Goal: Check status

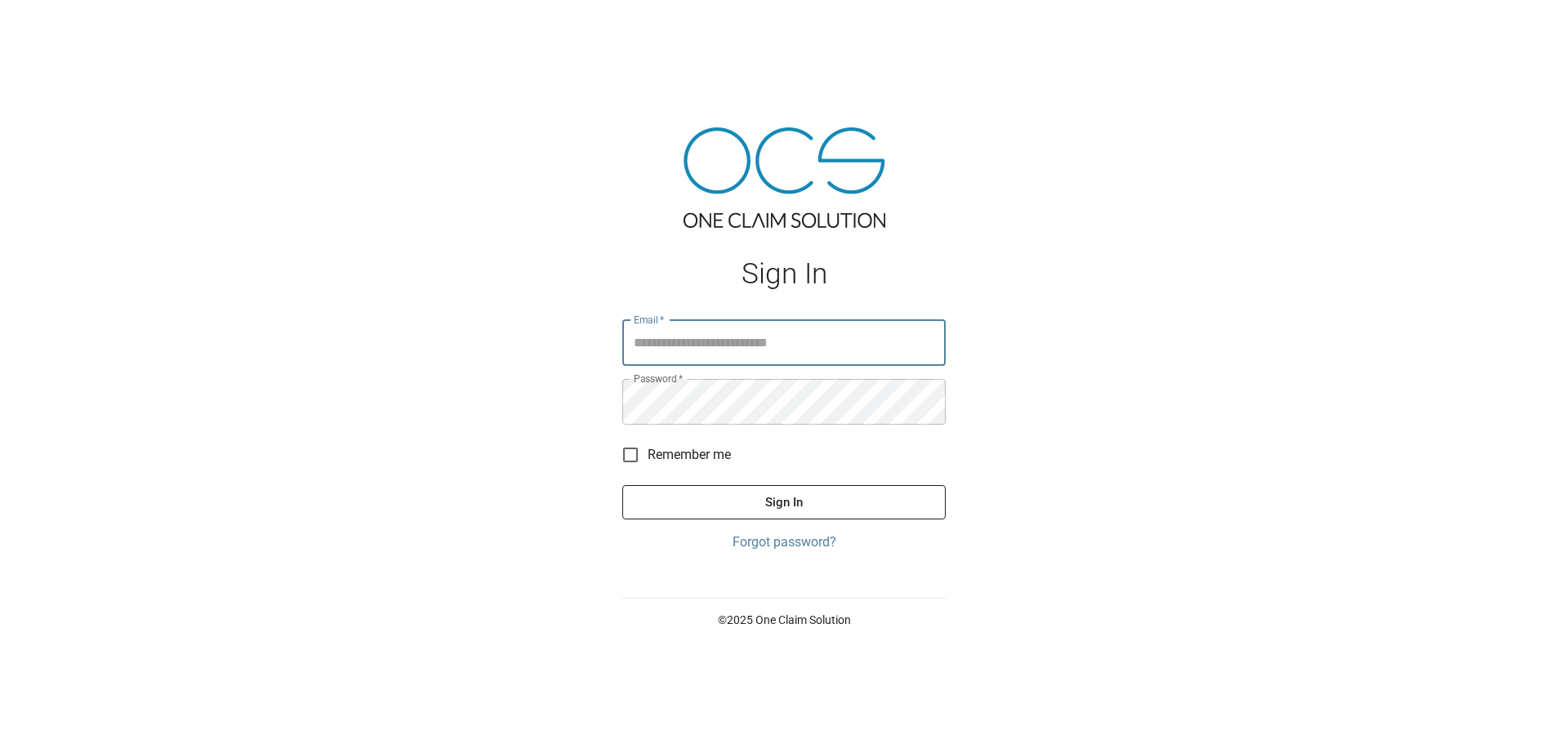
type input "**********"
click at [794, 501] on button "Sign In" at bounding box center [784, 502] width 323 height 34
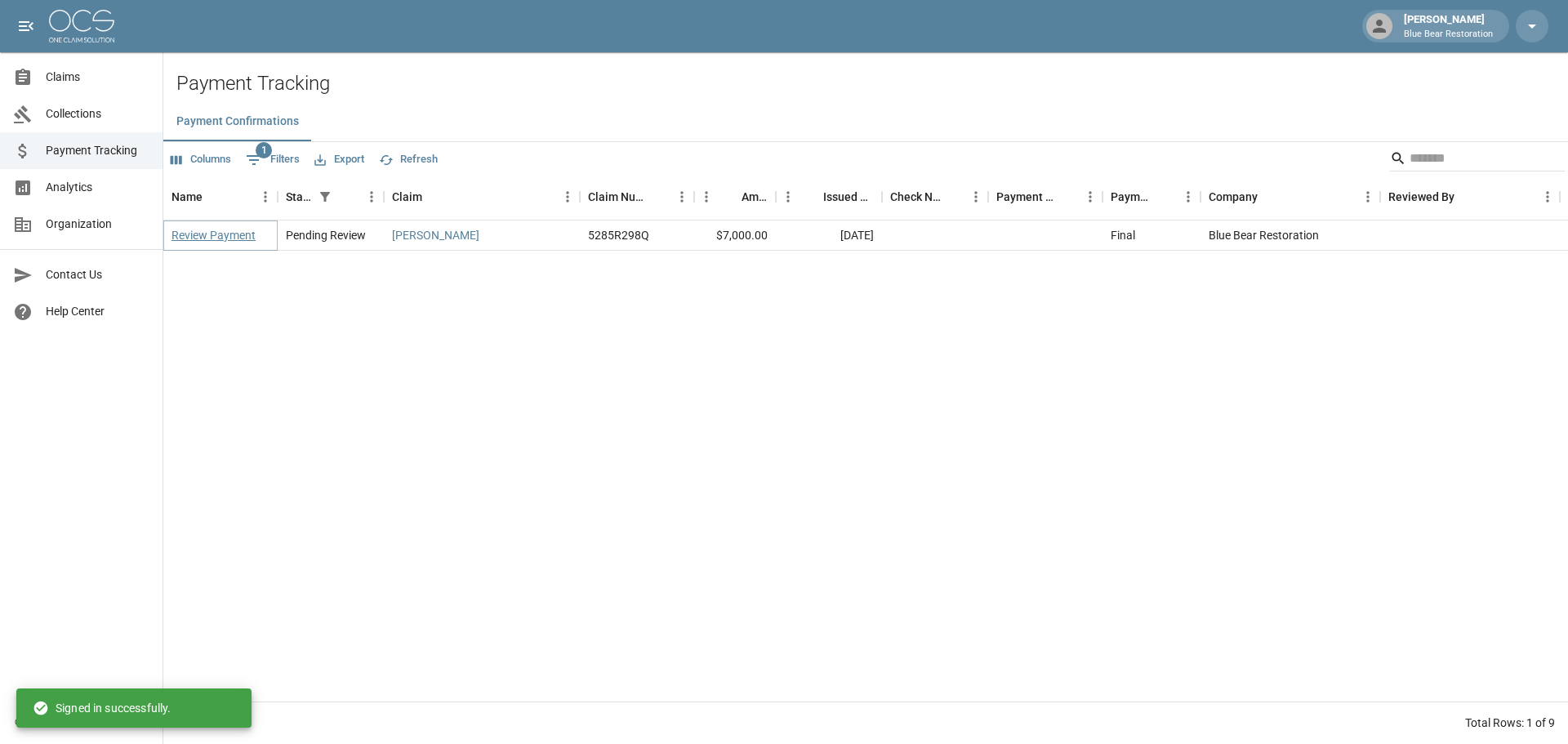
click at [232, 238] on link "Review Payment" at bounding box center [214, 235] width 84 height 17
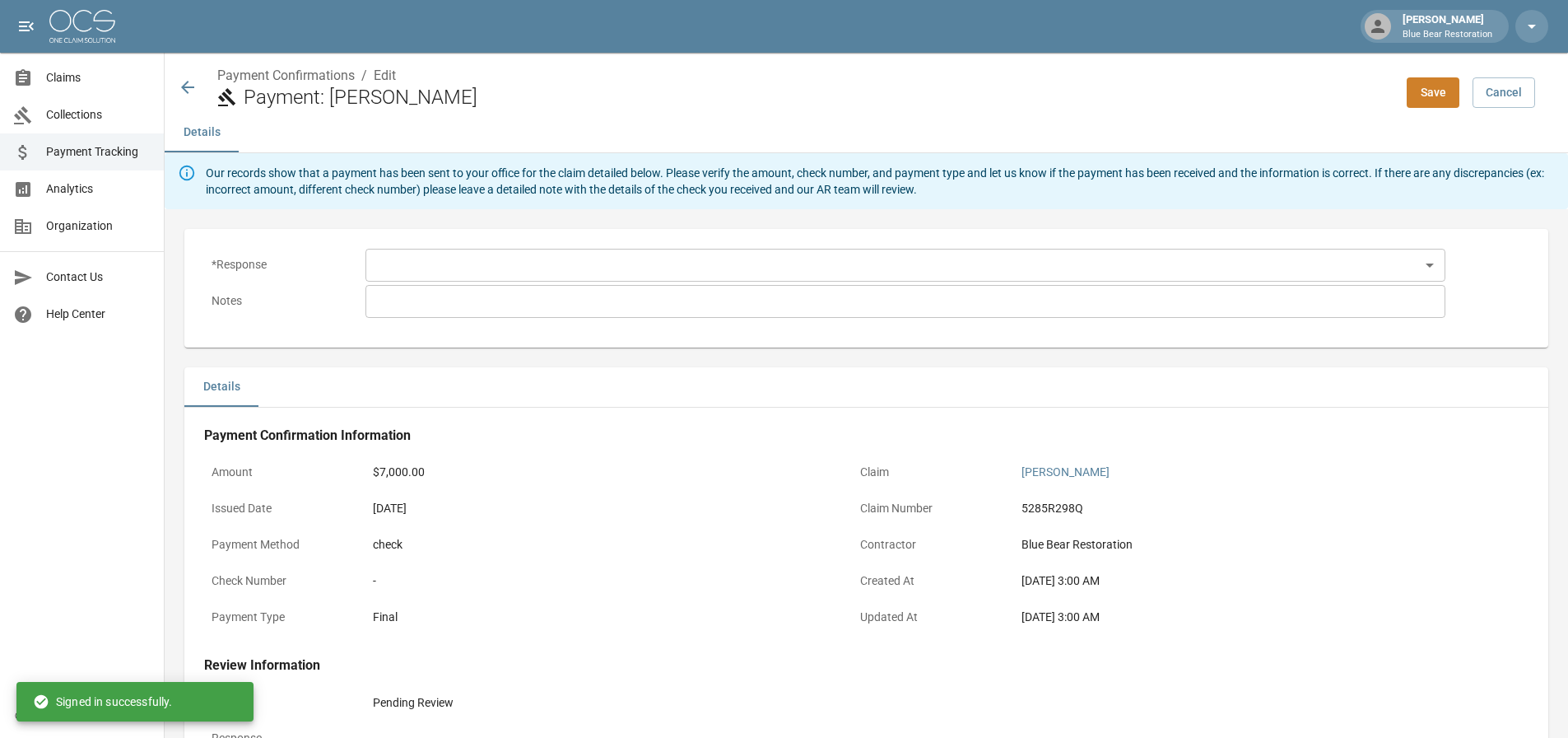
click at [734, 280] on body "[PERSON_NAME] Blue Bear Restoration Claims Collections Payment Tracking Analyti…" at bounding box center [784, 483] width 1568 height 967
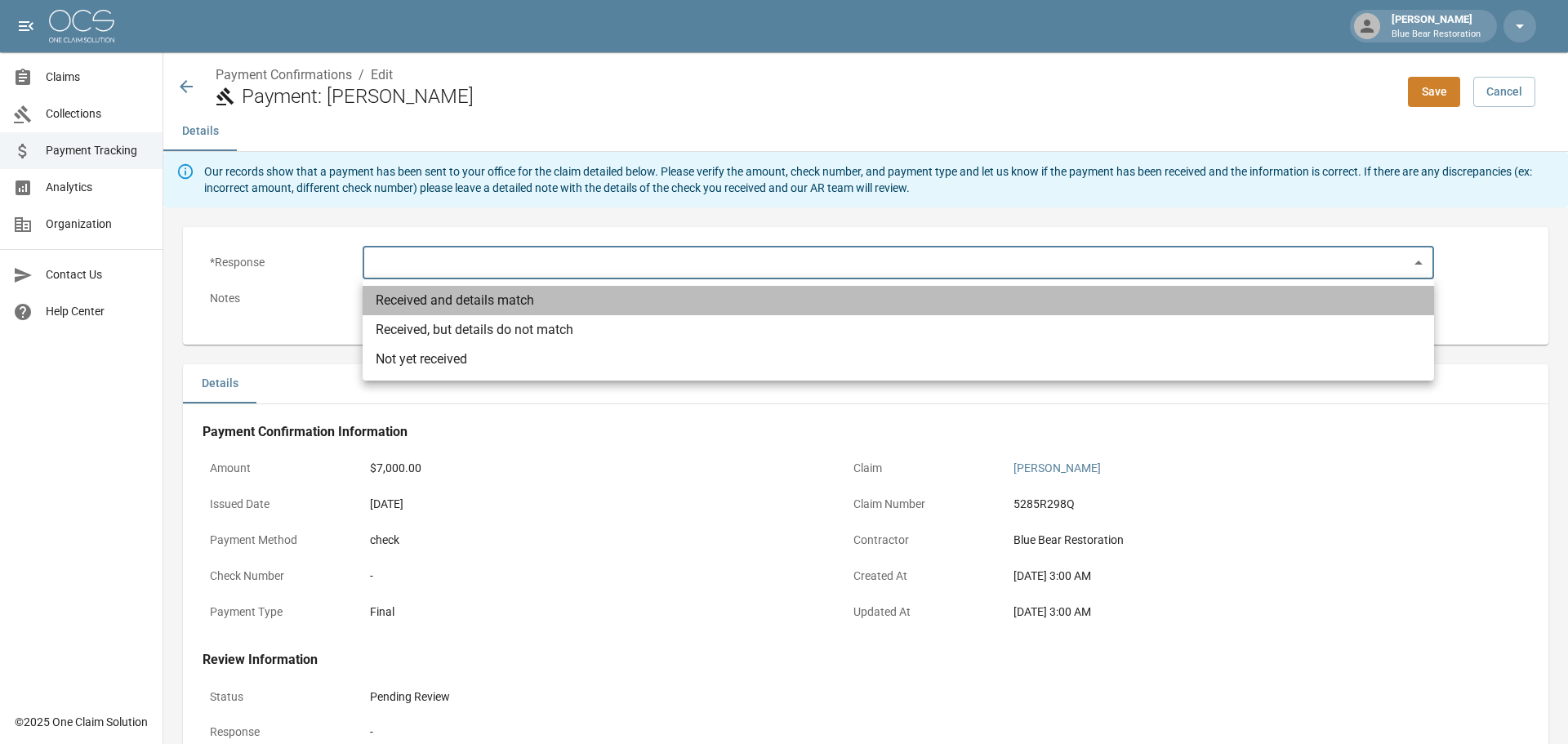
click at [636, 304] on li "Received and details match" at bounding box center [899, 301] width 1071 height 29
type input "**********"
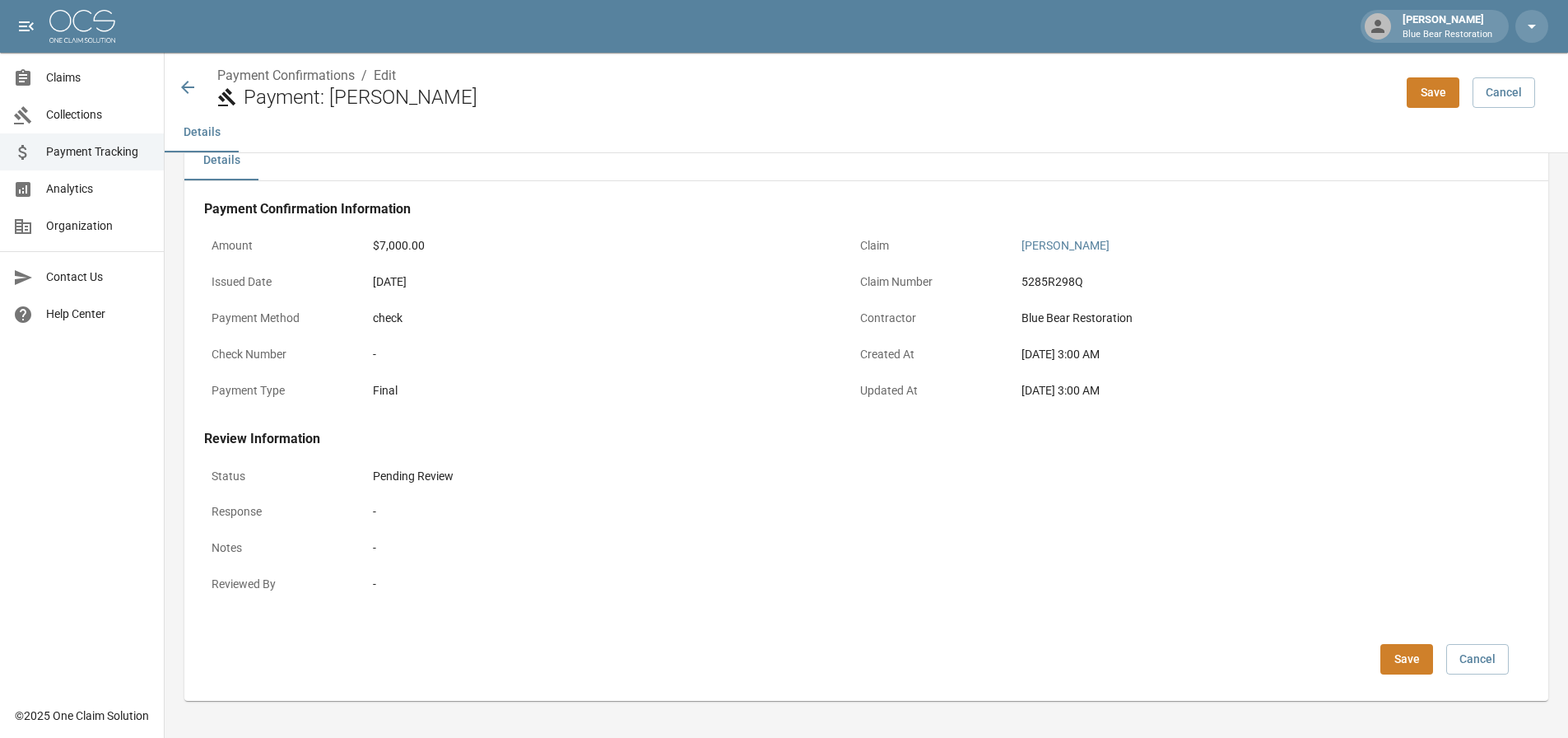
scroll to position [229, 0]
click at [1412, 658] on button "Save" at bounding box center [1407, 656] width 53 height 31
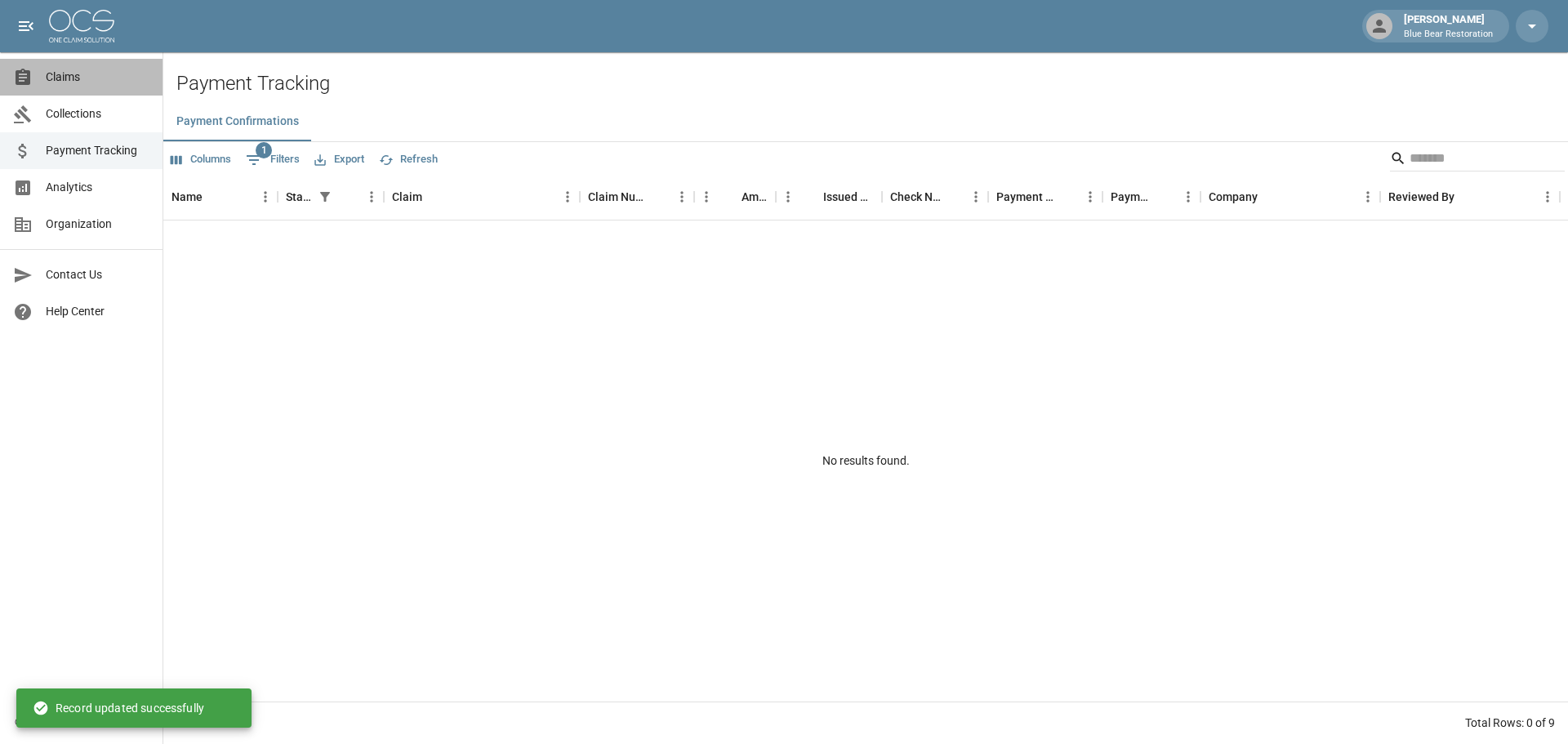
click at [77, 81] on span "Claims" at bounding box center [98, 77] width 103 height 18
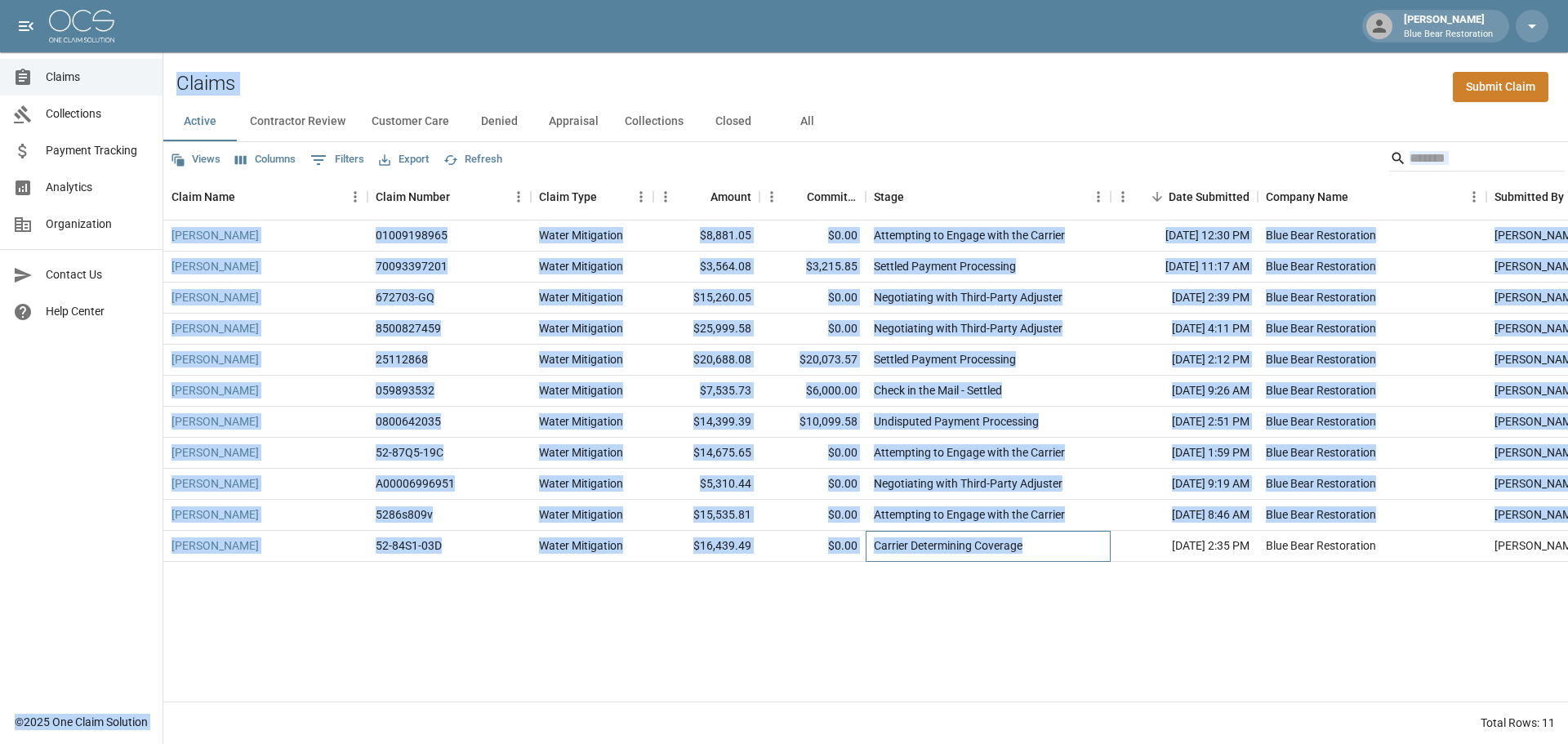
drag, startPoint x: 1057, startPoint y: 554, endPoint x: 161, endPoint y: 91, distance: 1008.6
click at [161, 91] on div "[PERSON_NAME] Blue Bear Restoration Claims Collections Payment Tracking Analyti…" at bounding box center [784, 372] width 1568 height 744
click at [293, 58] on div "Claims Submit Claim" at bounding box center [864, 77] width 1404 height 50
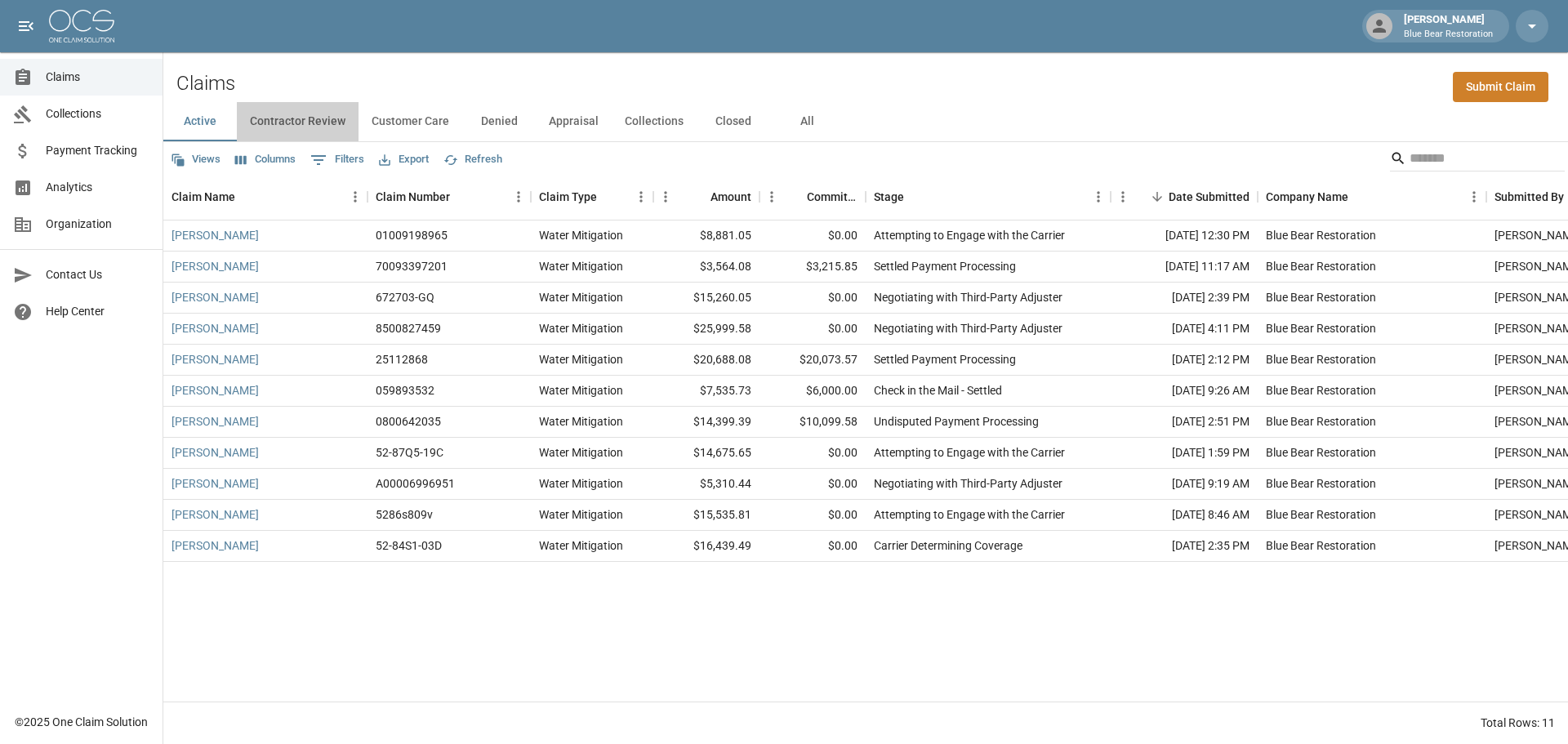
click at [303, 112] on button "Contractor Review" at bounding box center [298, 122] width 122 height 39
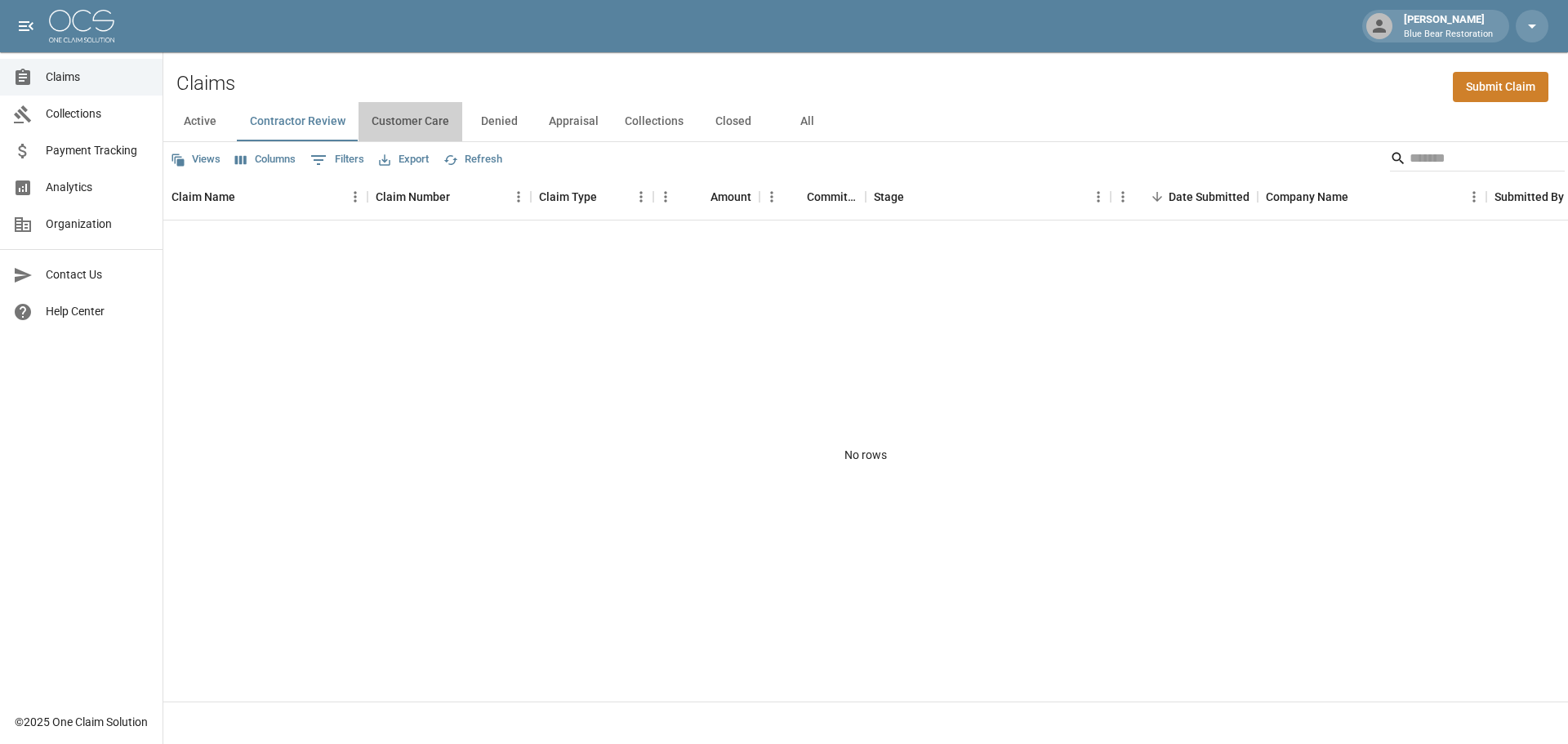
click at [406, 123] on button "Customer Care" at bounding box center [410, 122] width 103 height 39
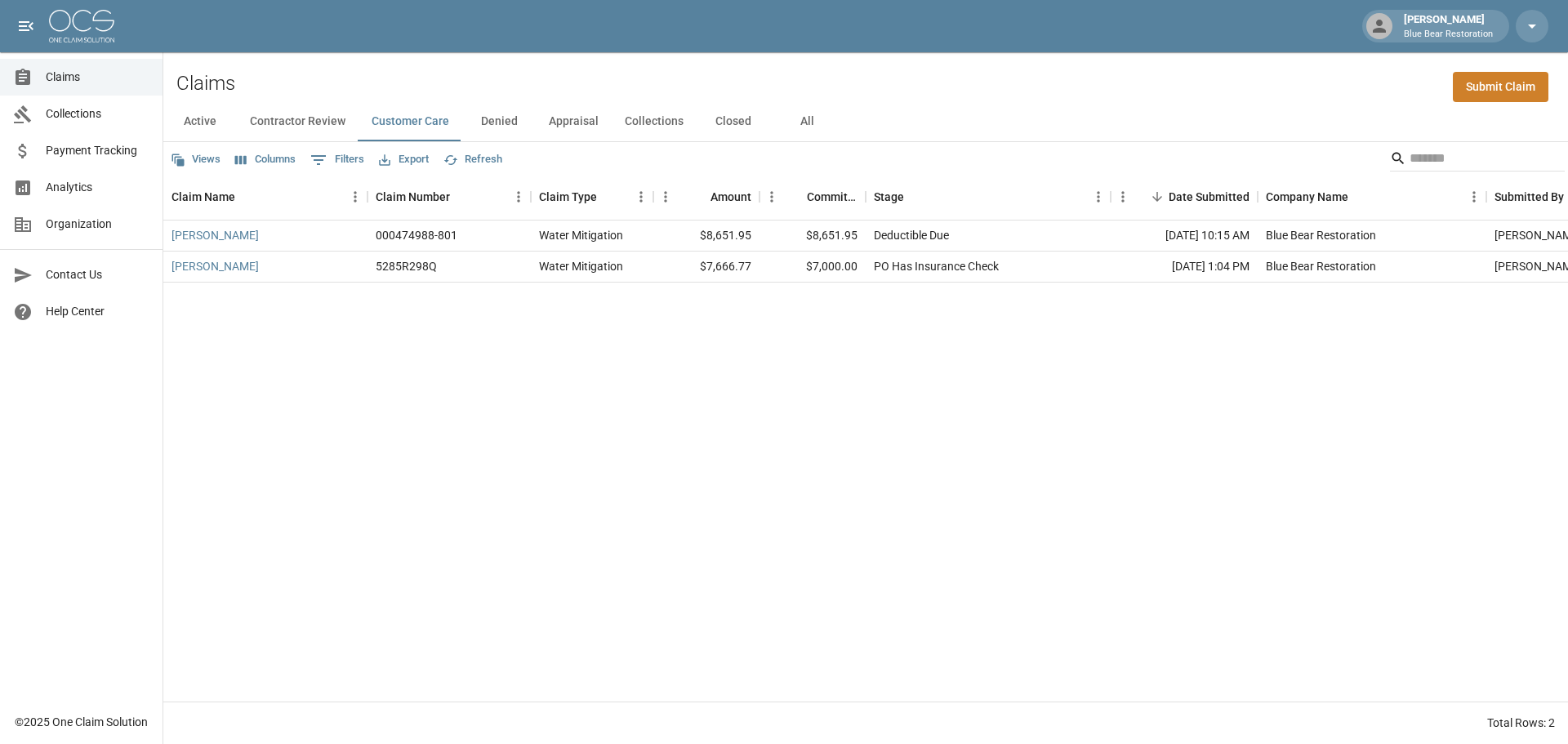
click at [493, 123] on button "Denied" at bounding box center [499, 122] width 73 height 39
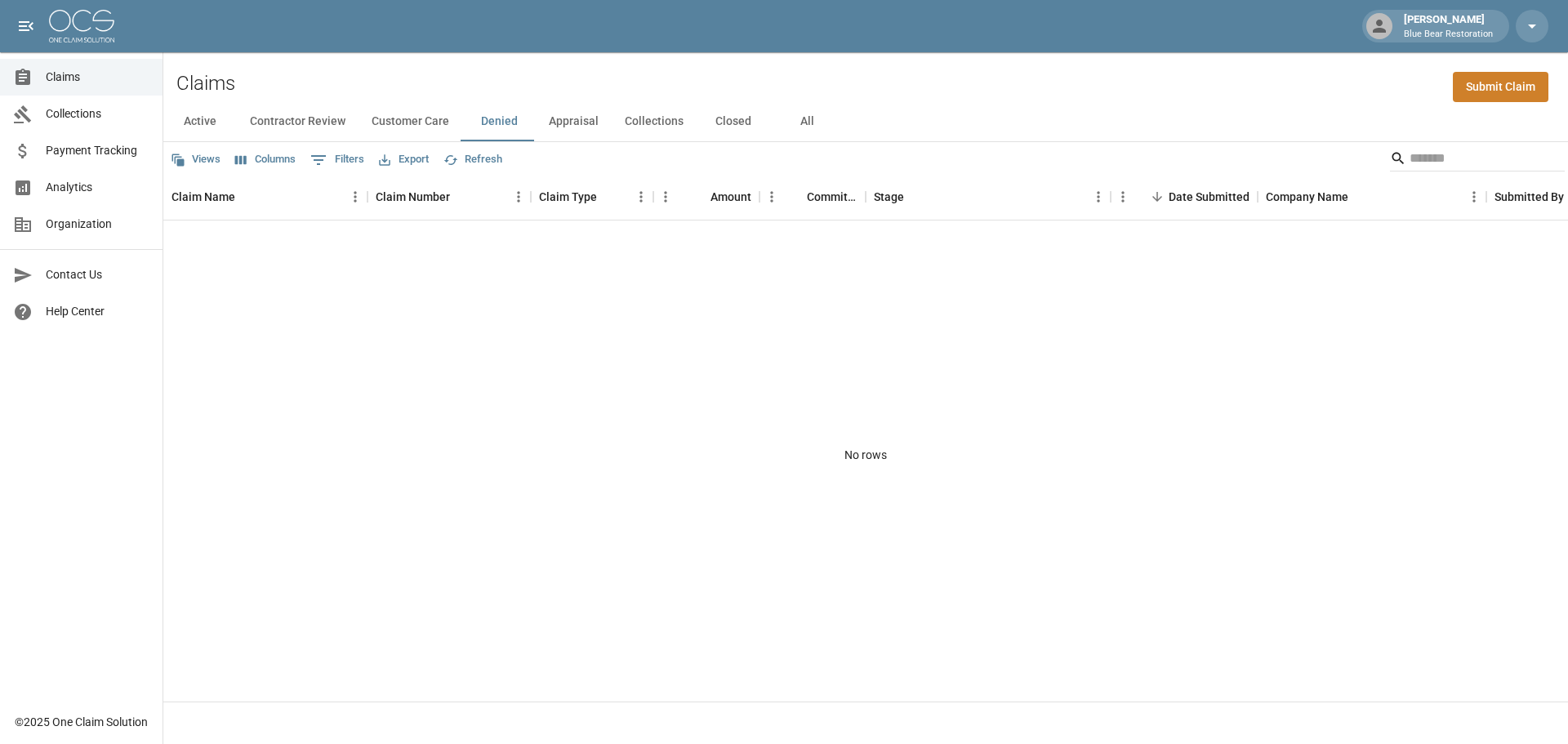
click at [581, 120] on button "Appraisal" at bounding box center [574, 122] width 76 height 39
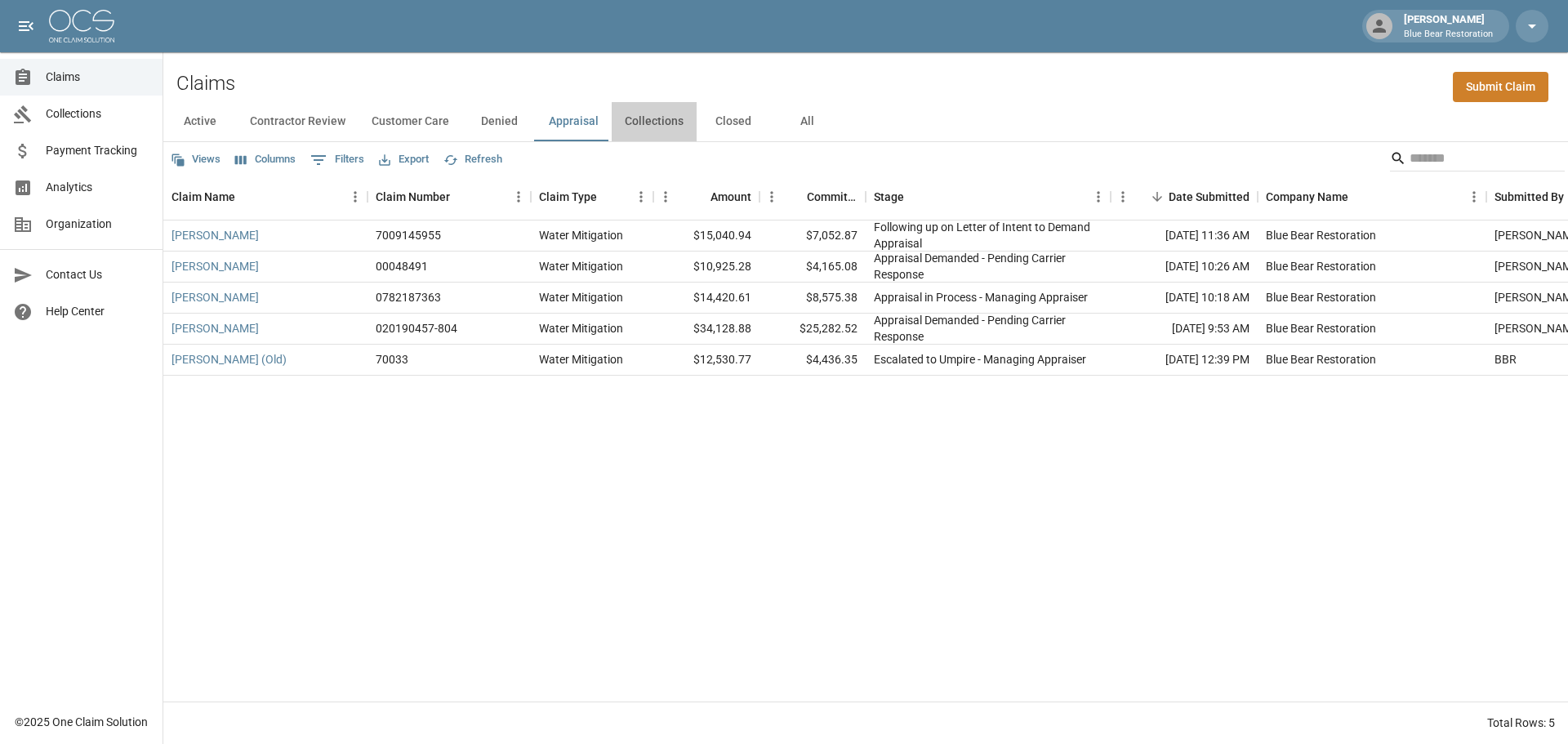
click at [672, 133] on button "Collections" at bounding box center [654, 122] width 85 height 39
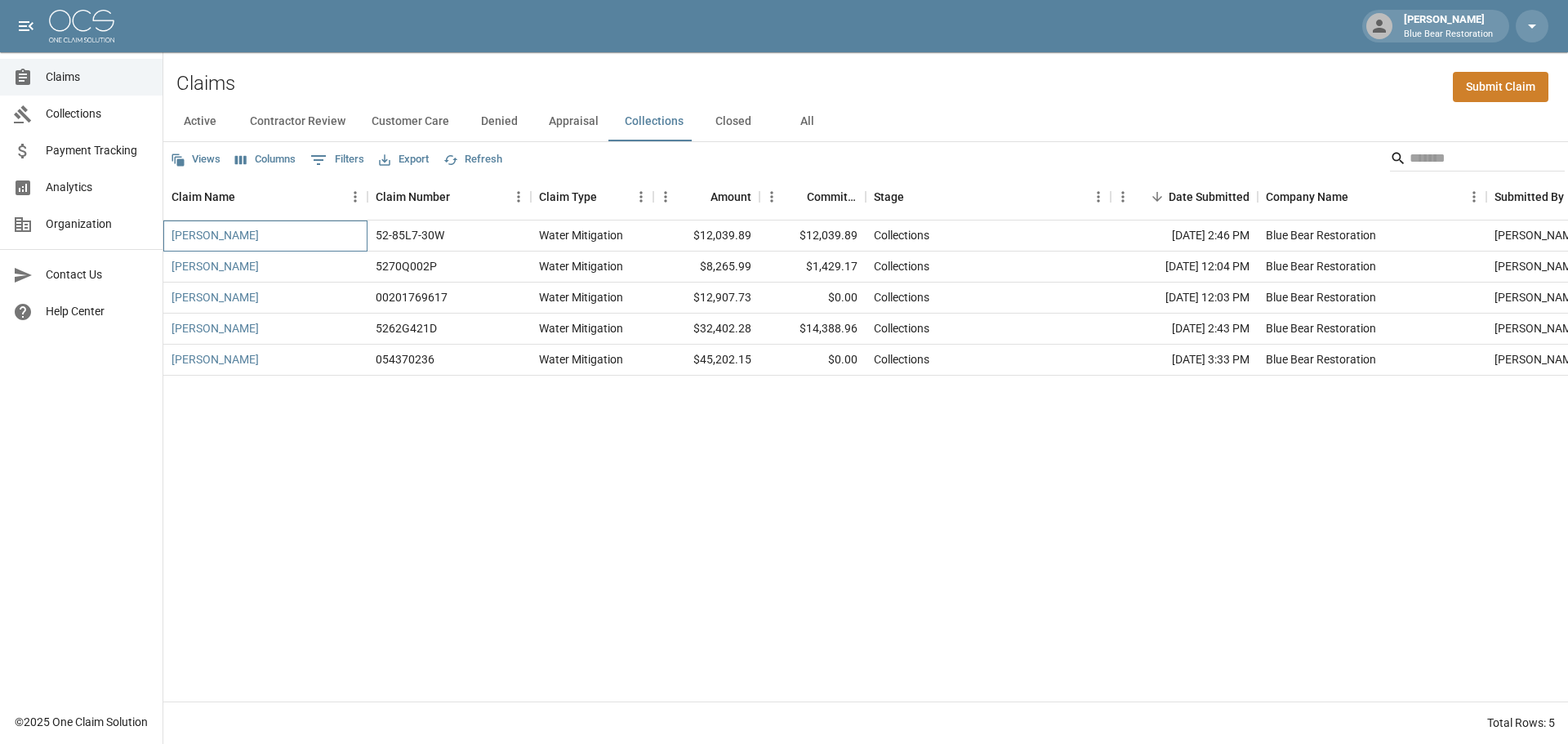
drag, startPoint x: 304, startPoint y: 237, endPoint x: 1021, endPoint y: 227, distance: 717.1
click at [1021, 227] on div "[PERSON_NAME] 52-85L7-30W Water Mitigation $12,039.89 $12,039.89 Collections [D…" at bounding box center [926, 236] width 1527 height 31
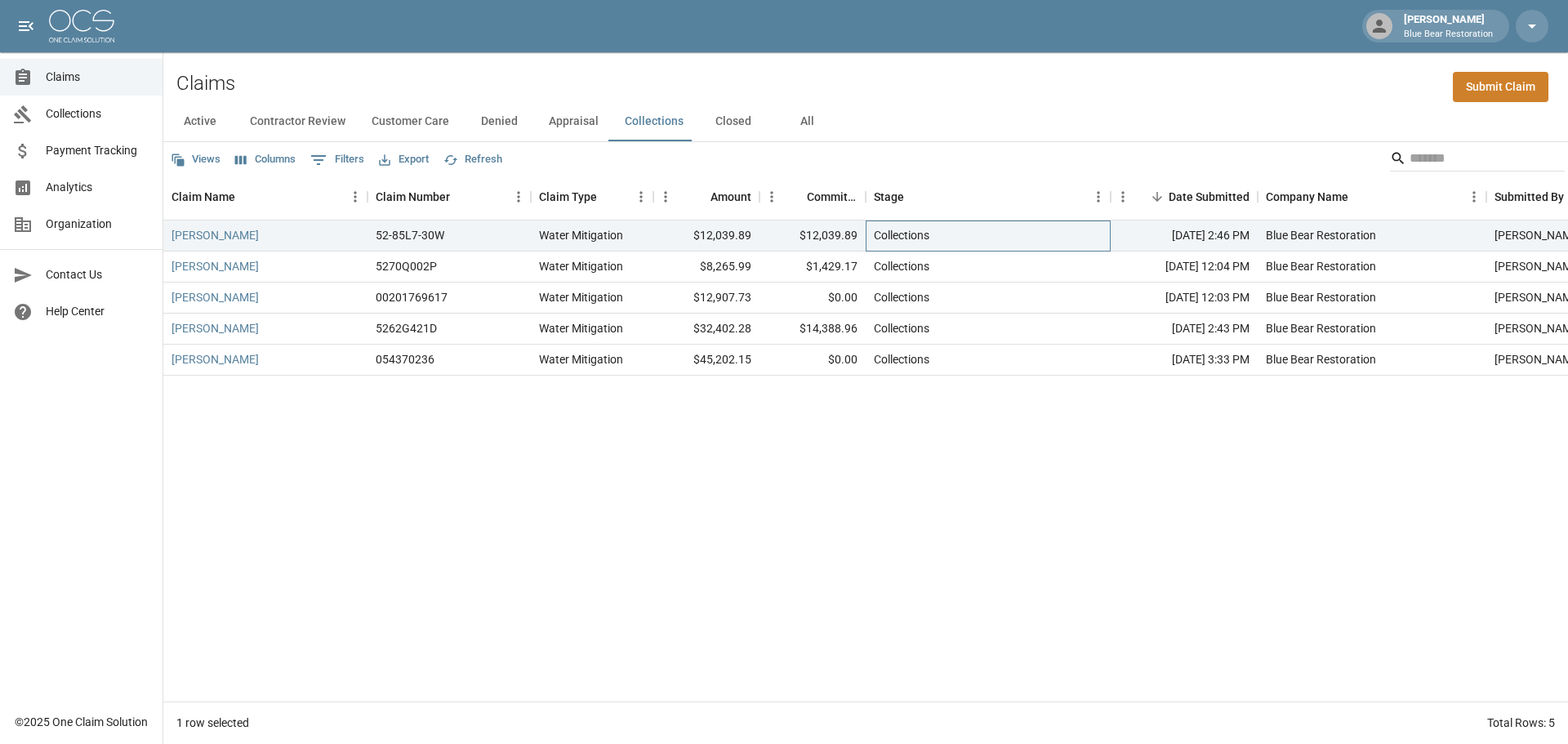
click at [1016, 230] on div "Collections" at bounding box center [987, 236] width 245 height 31
drag, startPoint x: 966, startPoint y: 239, endPoint x: 162, endPoint y: 70, distance: 821.6
click at [162, 70] on div "[PERSON_NAME] Blue Bear Restoration Claims Collections Payment Tracking Analyti…" at bounding box center [784, 372] width 1568 height 744
click at [184, 63] on div "Claims Submit Claim" at bounding box center [864, 77] width 1404 height 50
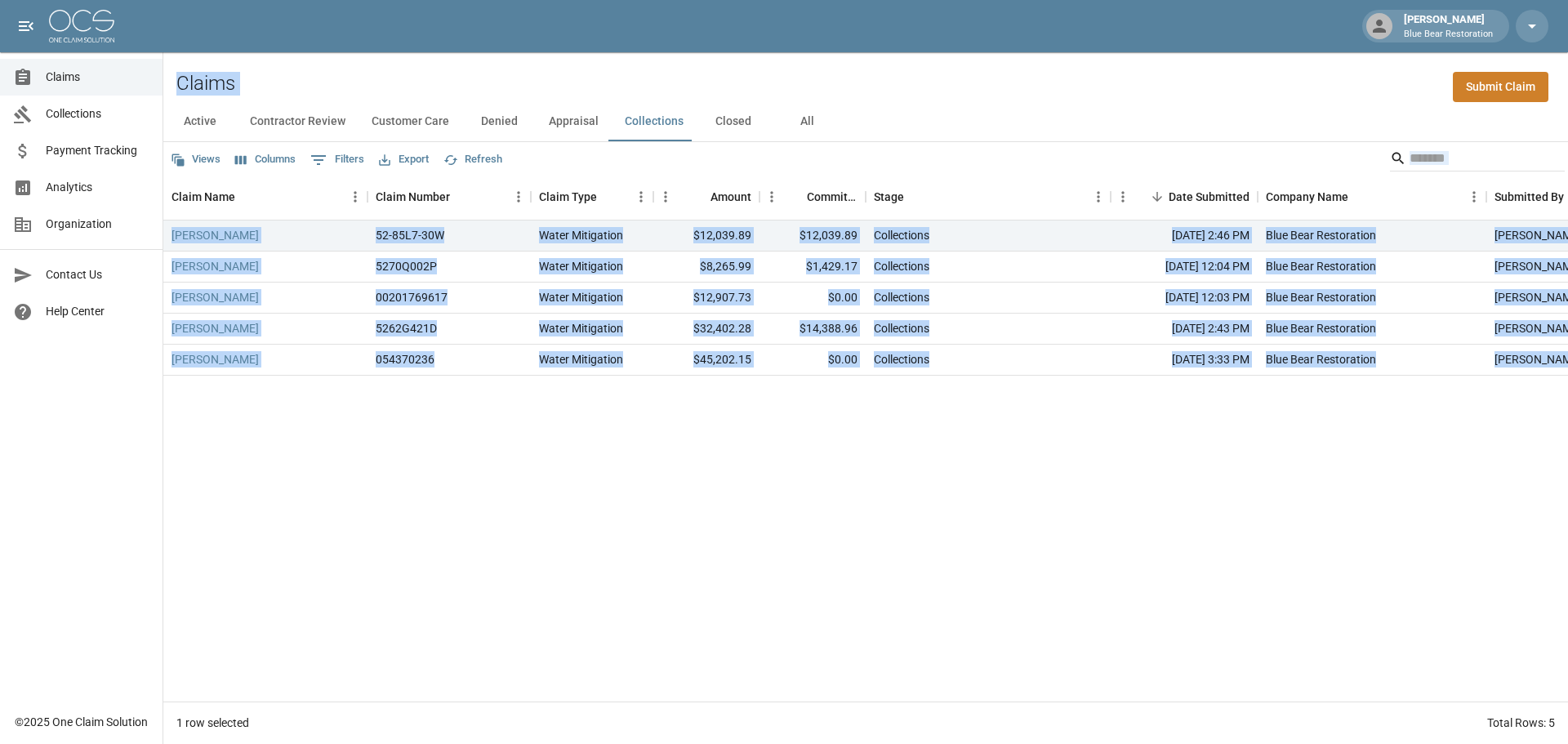
drag, startPoint x: 171, startPoint y: 60, endPoint x: 1567, endPoint y: 351, distance: 1426.0
click at [1567, 351] on div "Claims Submit Claim Active Contractor Review Customer Care Denied Appraisal Col…" at bounding box center [864, 398] width 1404 height 692
click at [1351, 456] on div "[PERSON_NAME] 52-85L7-30W Water Mitigation $12,039.89 $12,039.89 Collections [D…" at bounding box center [926, 461] width 1527 height 481
click at [1227, 637] on div "[PERSON_NAME] 52-85L7-30W Water Mitigation $12,039.89 $12,039.89 Collections [D…" at bounding box center [926, 461] width 1527 height 481
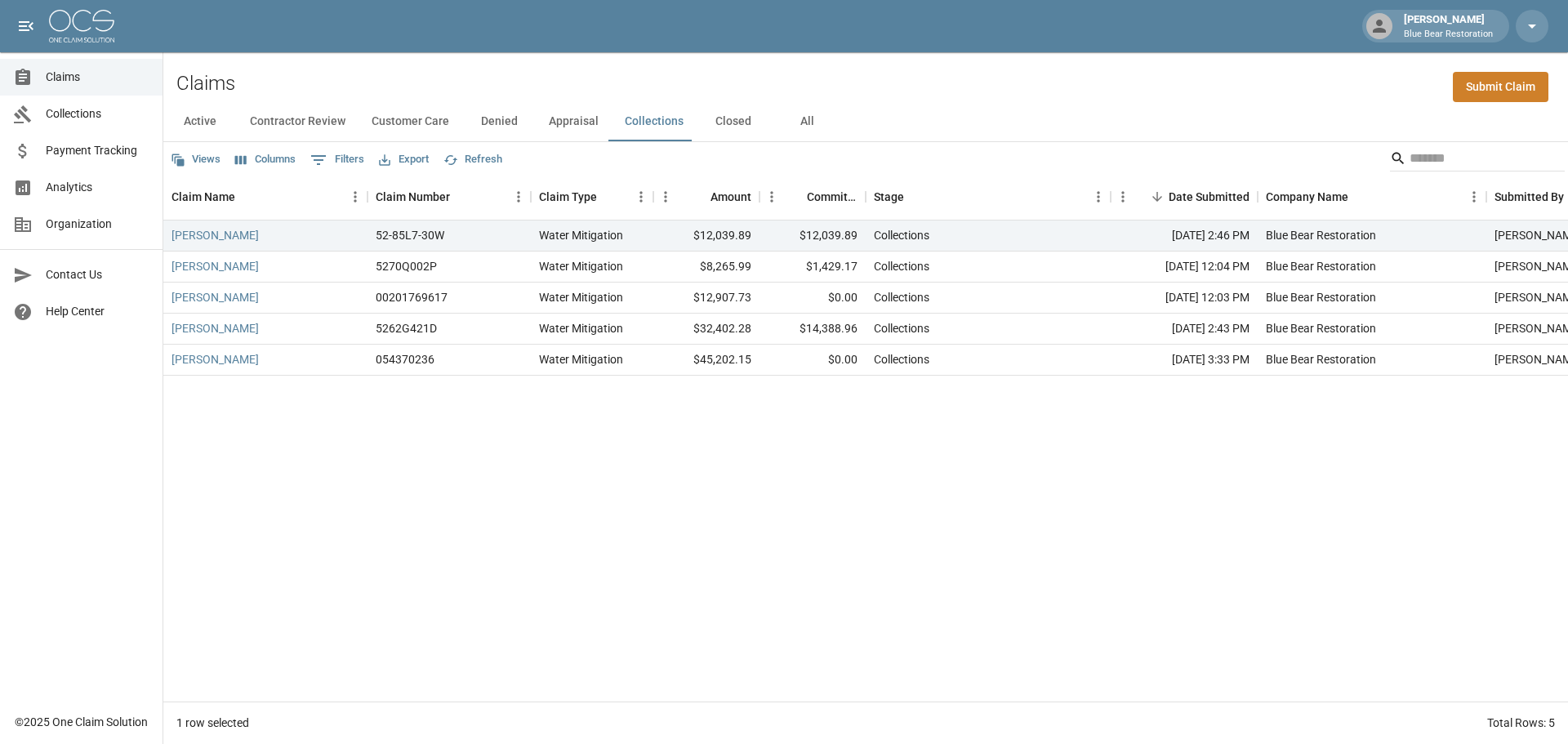
click at [713, 568] on div "[PERSON_NAME] 52-85L7-30W Water Mitigation $12,039.89 $12,039.89 Collections [D…" at bounding box center [926, 461] width 1527 height 481
